Goal: Information Seeking & Learning: Learn about a topic

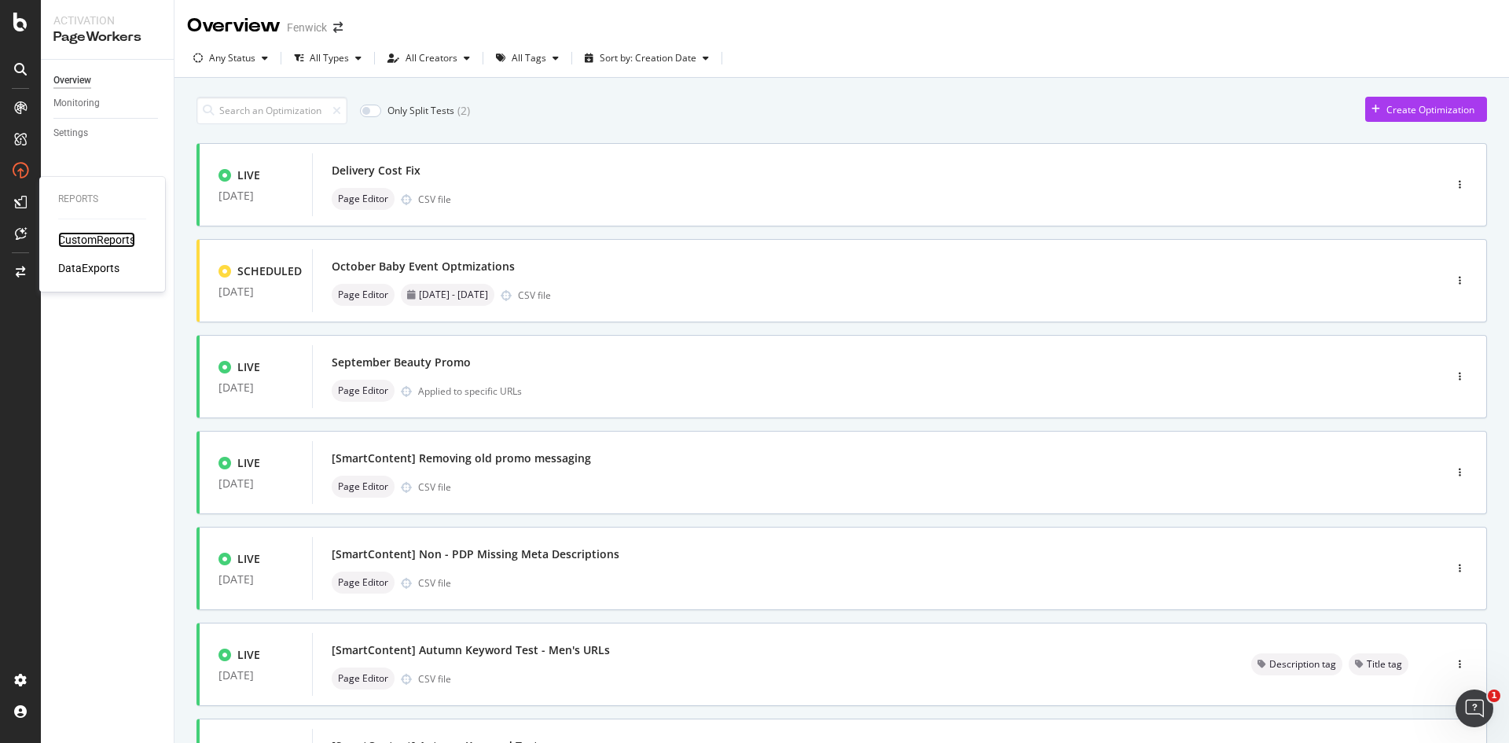
click at [65, 238] on div "CustomReports" at bounding box center [96, 240] width 77 height 16
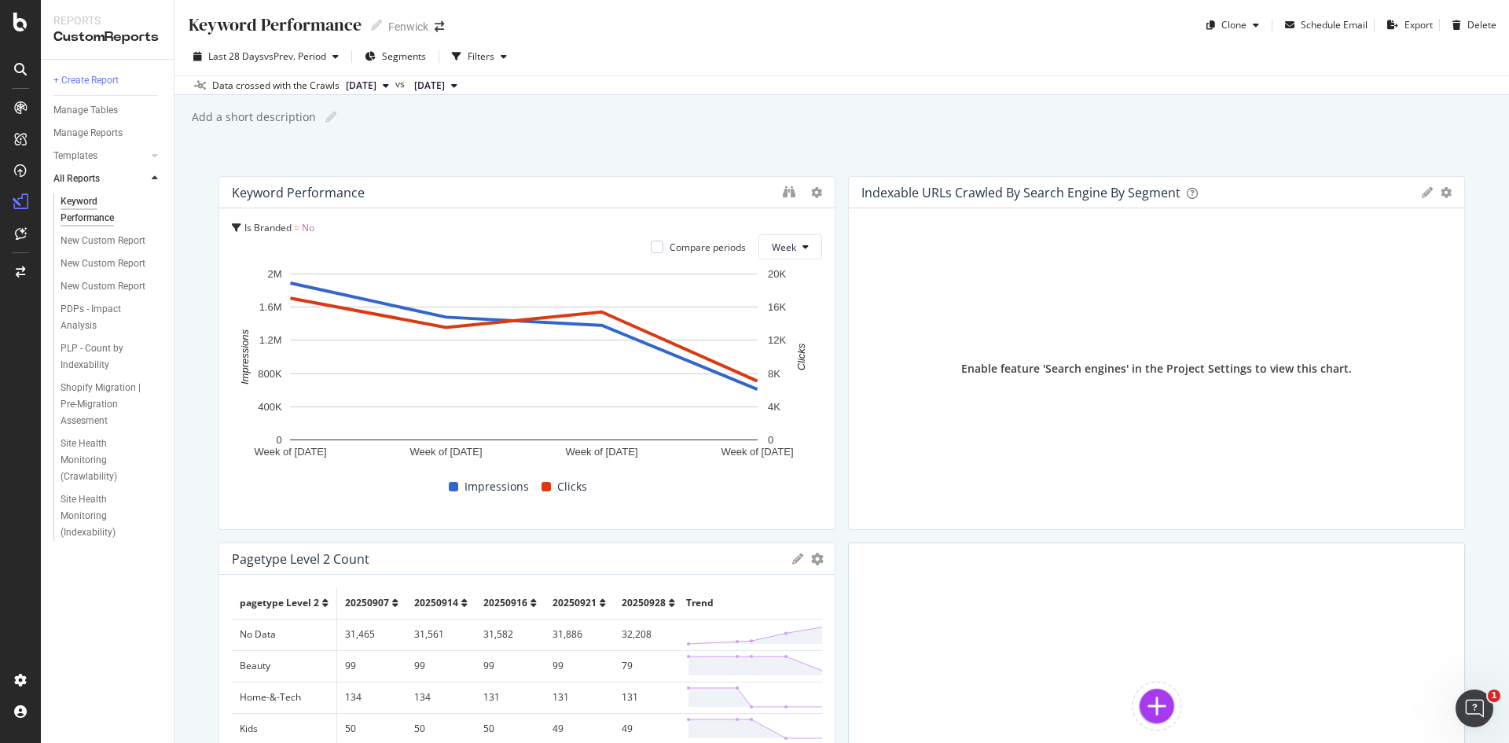
click at [152, 176] on icon at bounding box center [155, 178] width 6 height 9
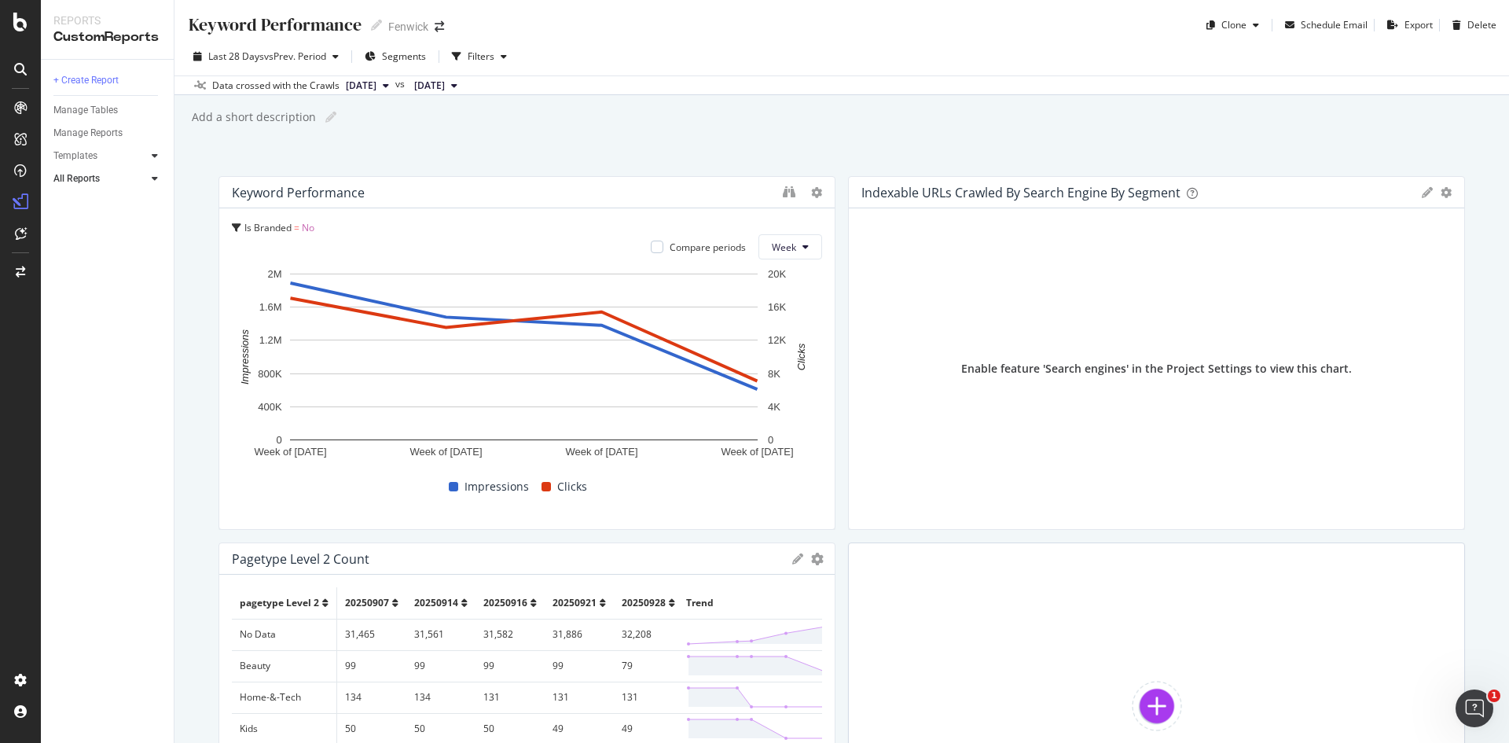
click at [154, 157] on icon at bounding box center [155, 155] width 6 height 9
click at [120, 178] on div "AI Bots in Search" at bounding box center [97, 179] width 72 height 17
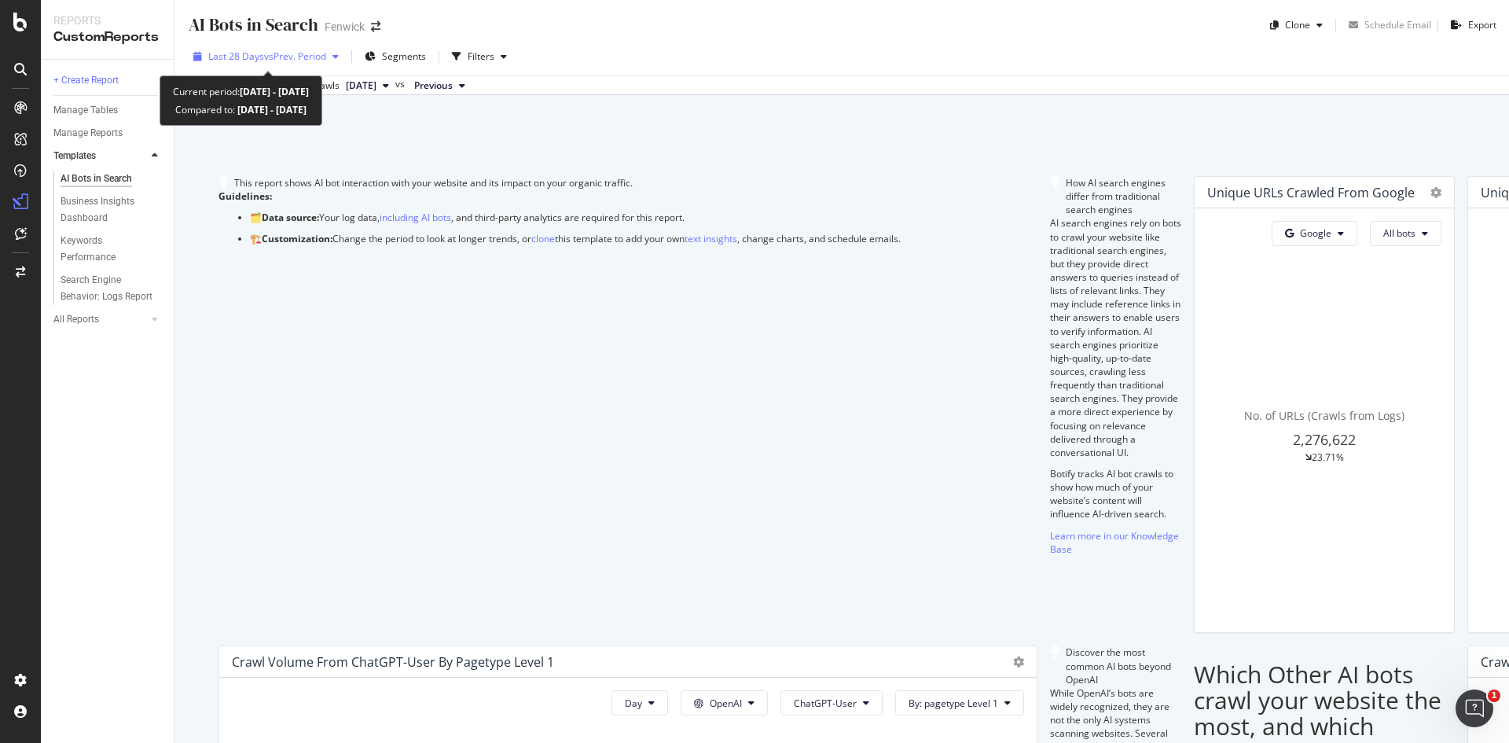
click at [311, 50] on span "vs Prev. Period" at bounding box center [295, 56] width 62 height 13
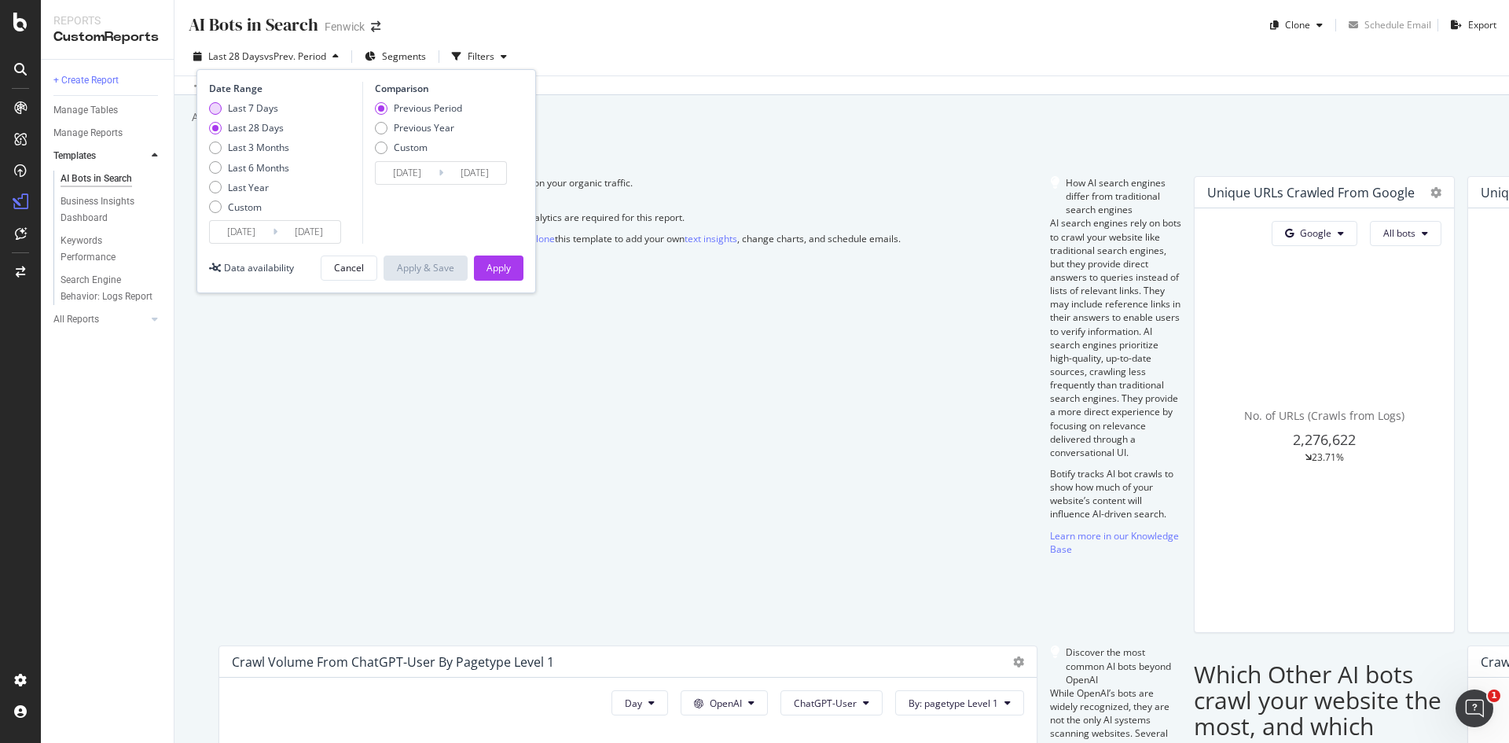
click at [246, 106] on div "Last 7 Days" at bounding box center [253, 107] width 50 height 13
type input "[DATE]"
click at [490, 260] on div "Apply" at bounding box center [498, 268] width 24 height 24
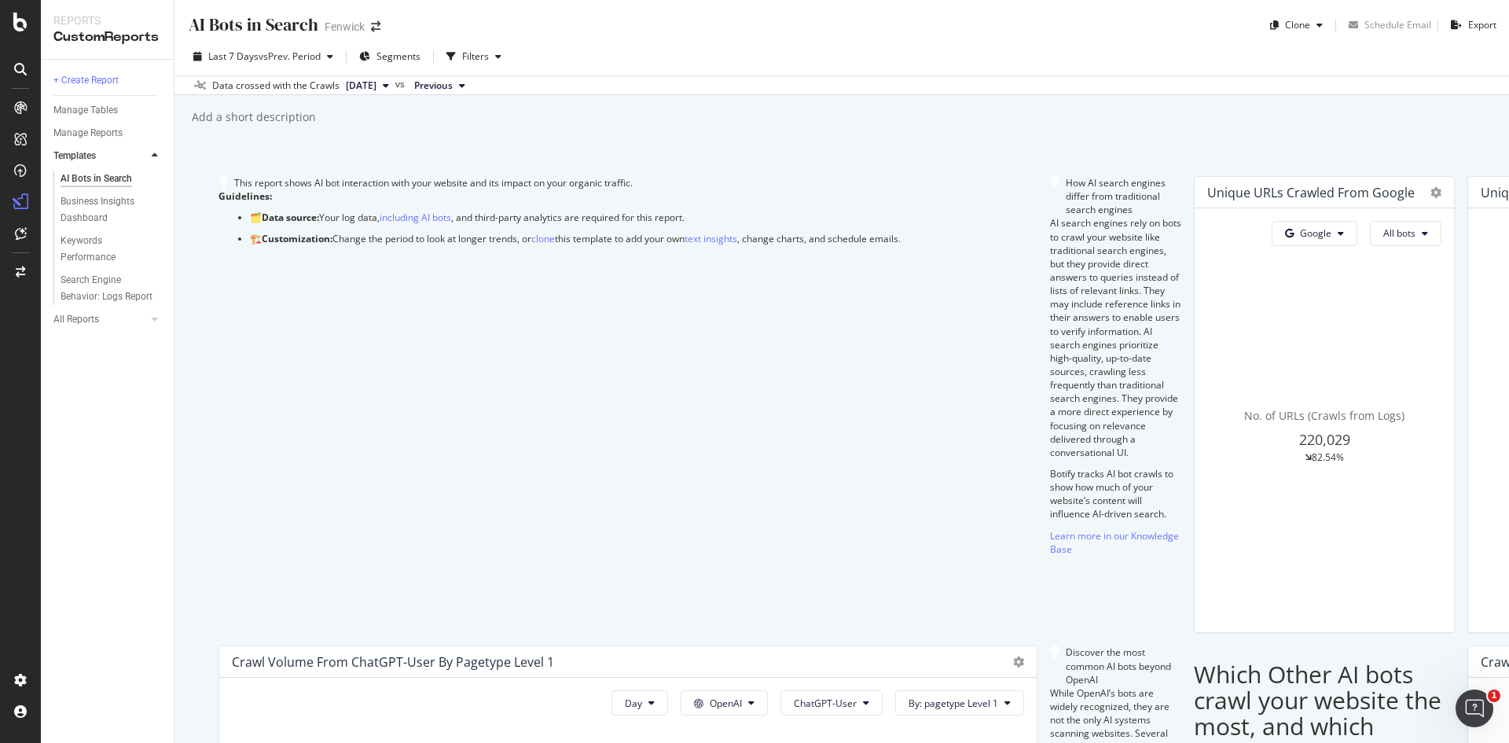
click at [389, 86] on icon at bounding box center [386, 85] width 6 height 9
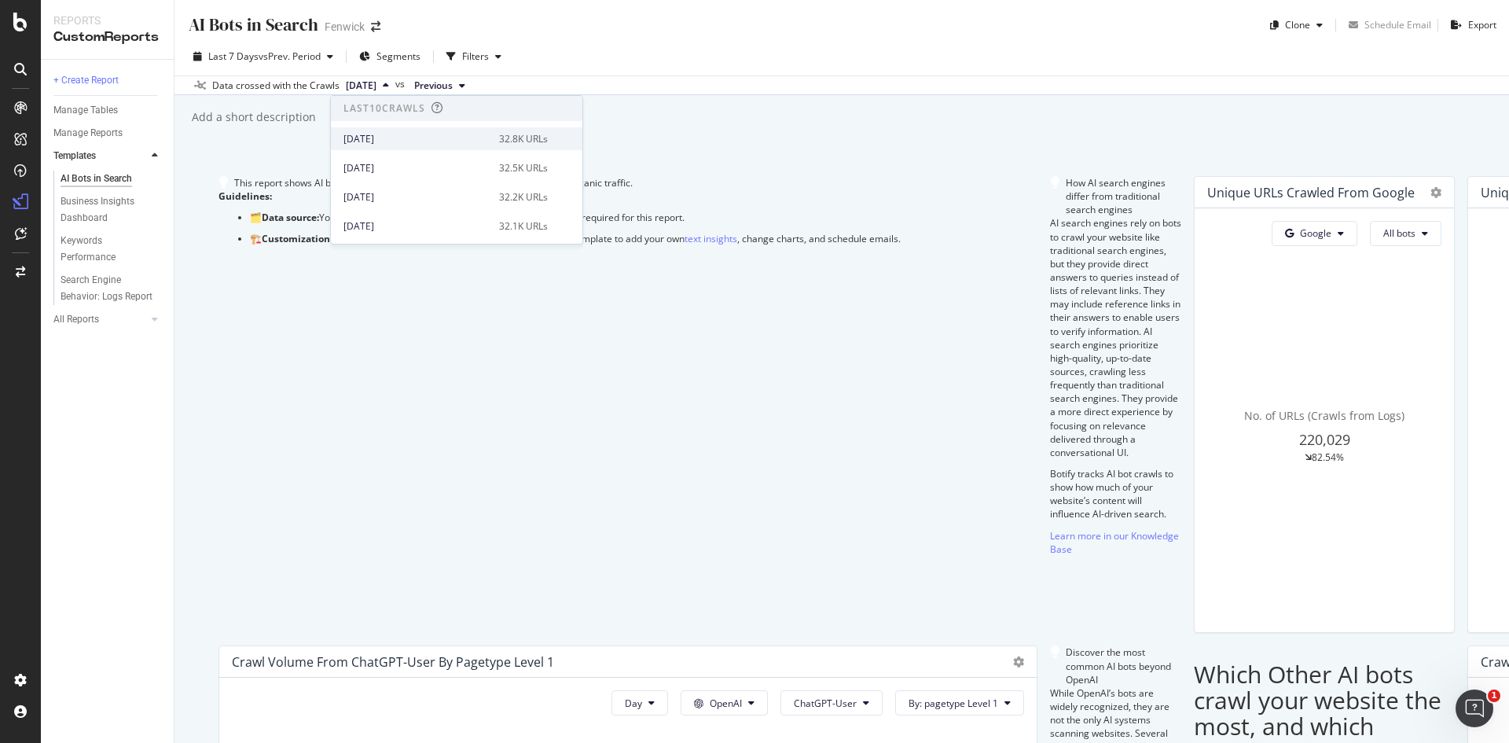
click at [411, 140] on div "[DATE]" at bounding box center [416, 139] width 146 height 14
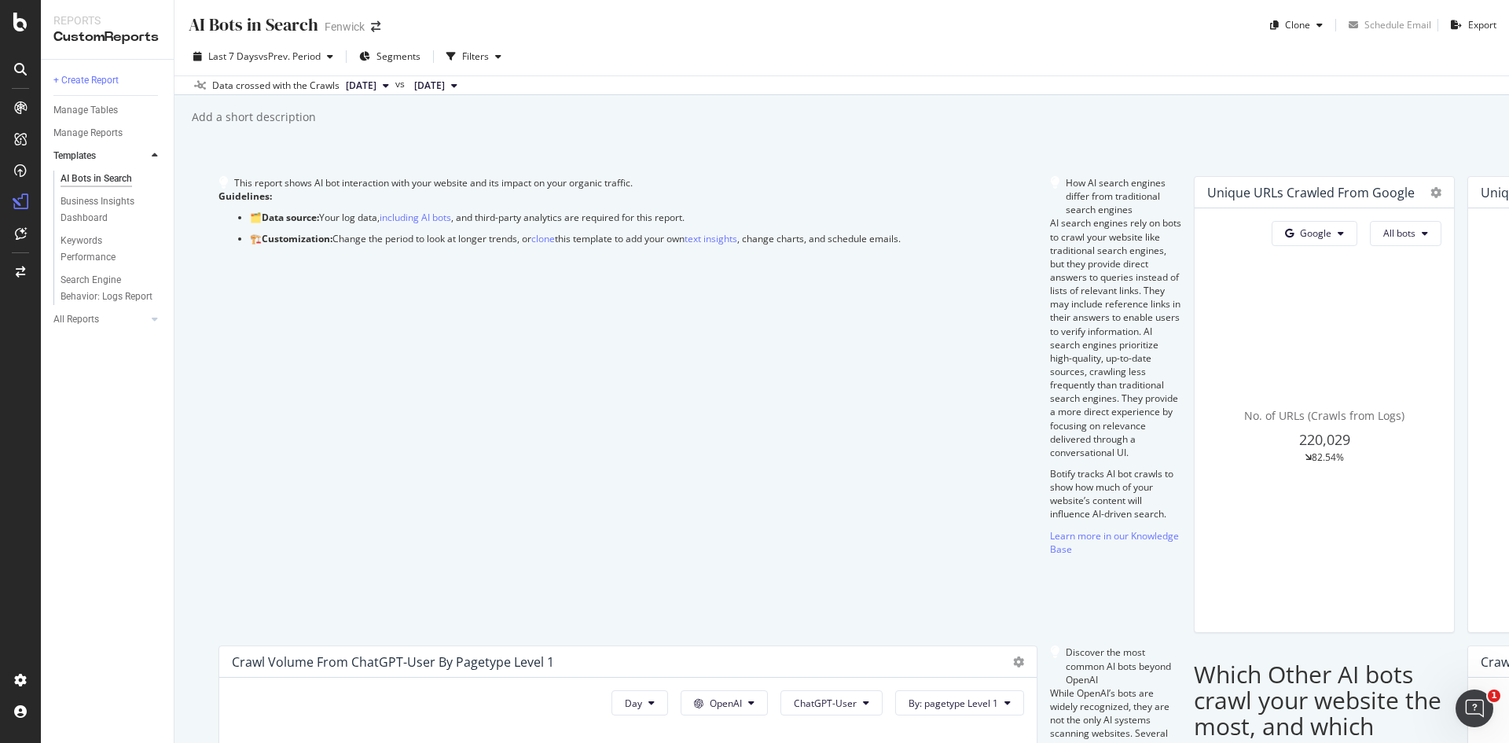
click at [464, 87] on button "[DATE]" at bounding box center [436, 85] width 56 height 19
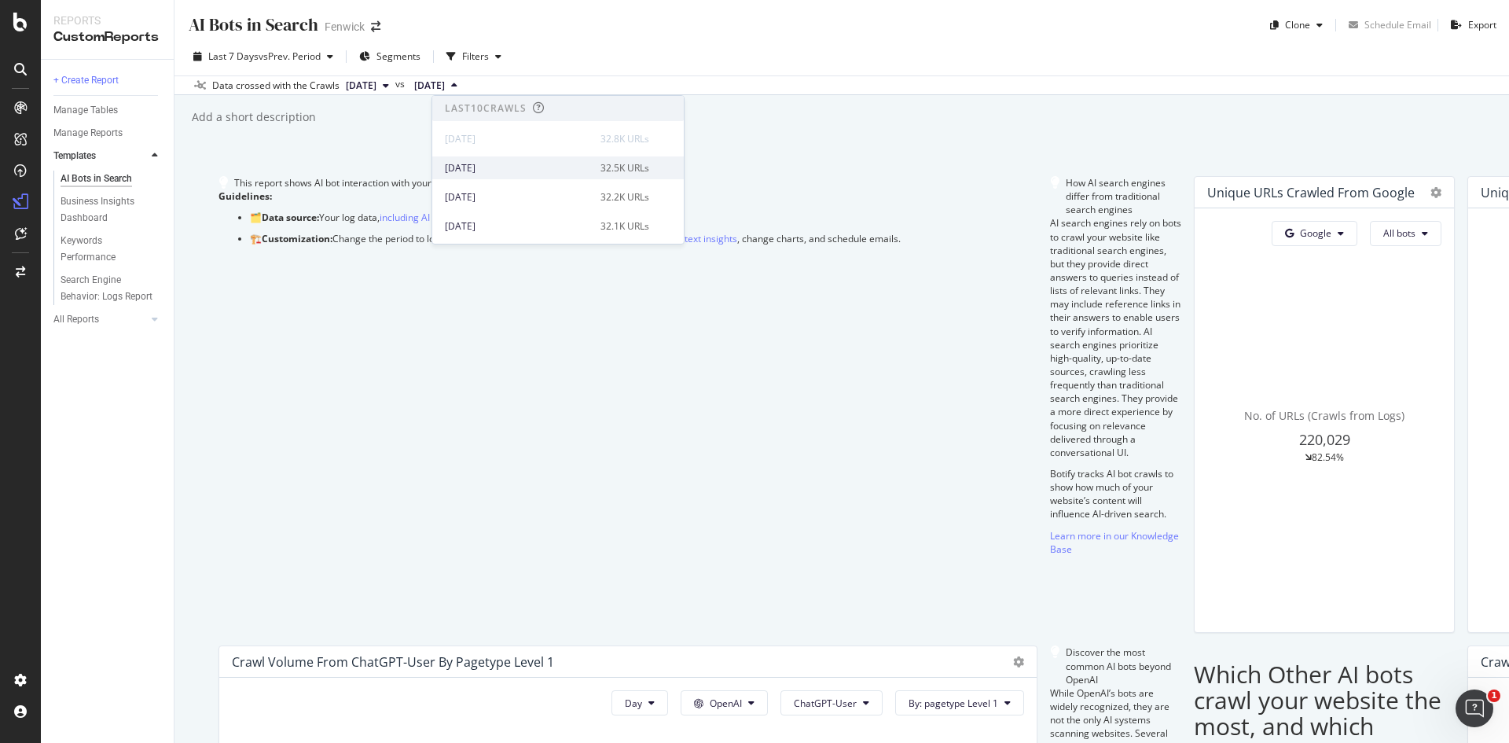
click at [527, 167] on div "[DATE]" at bounding box center [518, 168] width 146 height 14
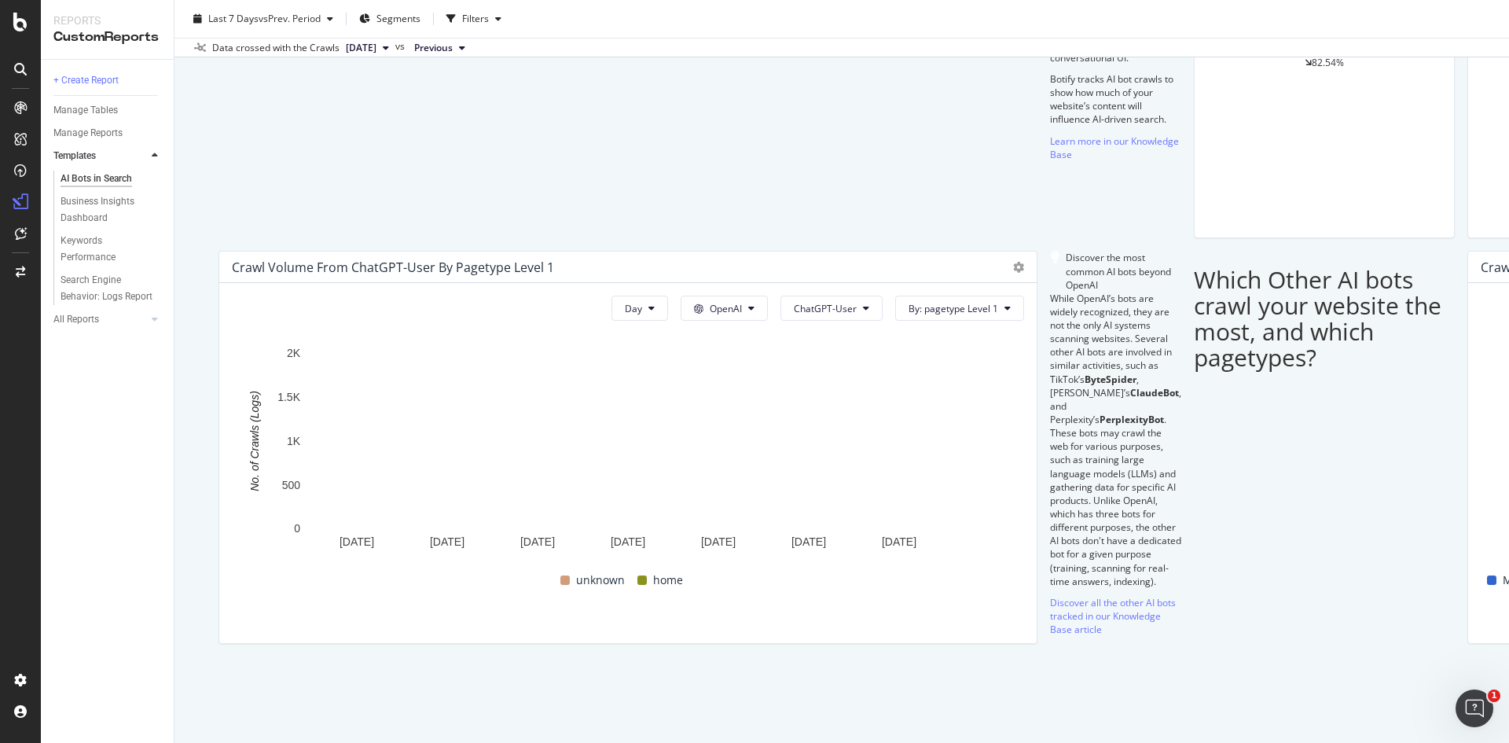
scroll to position [1581, 0]
